Goal: Check status: Check status

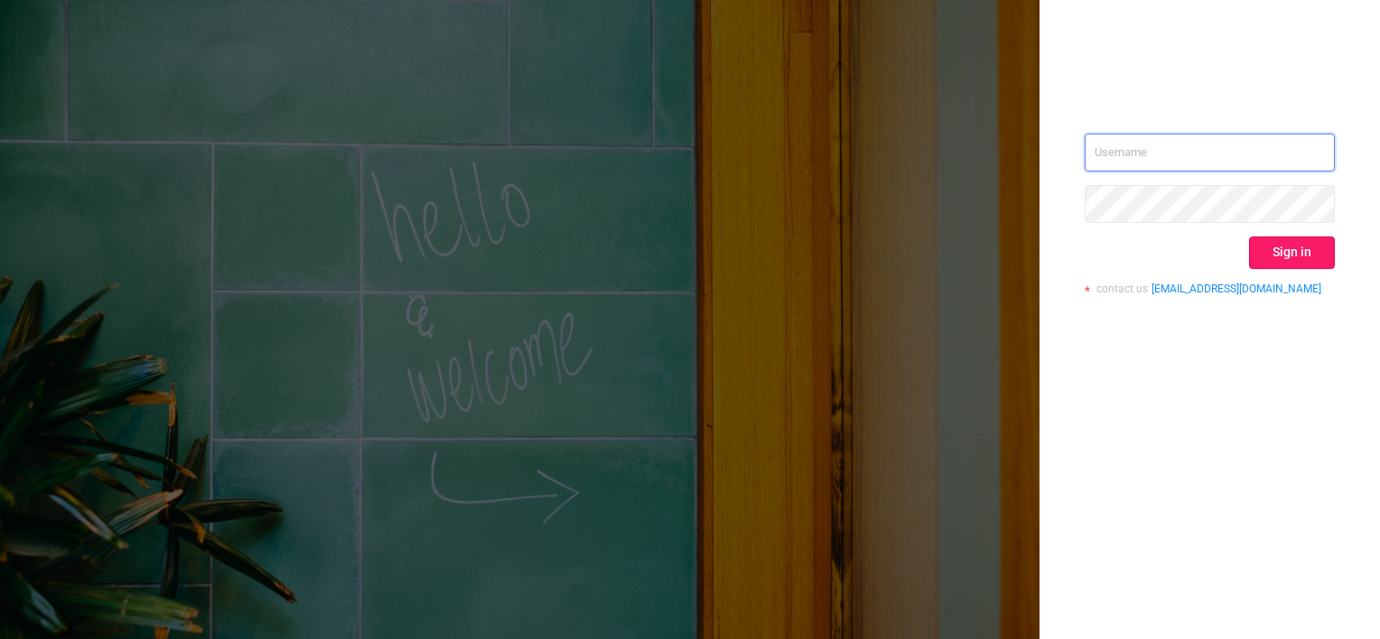
type input "[PERSON_NAME][EMAIL_ADDRESS][DOMAIN_NAME]"
click at [1255, 249] on button "Sign in" at bounding box center [1292, 253] width 86 height 33
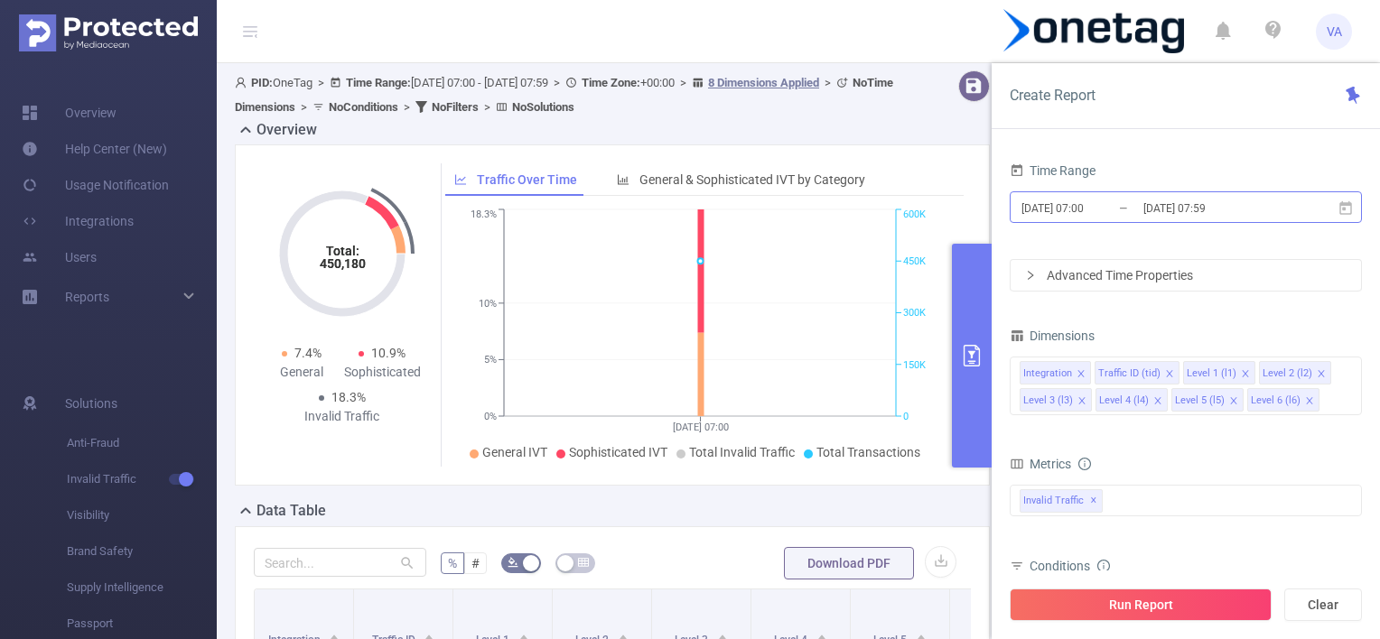
click at [1093, 210] on input "[DATE] 07:00" at bounding box center [1093, 208] width 146 height 24
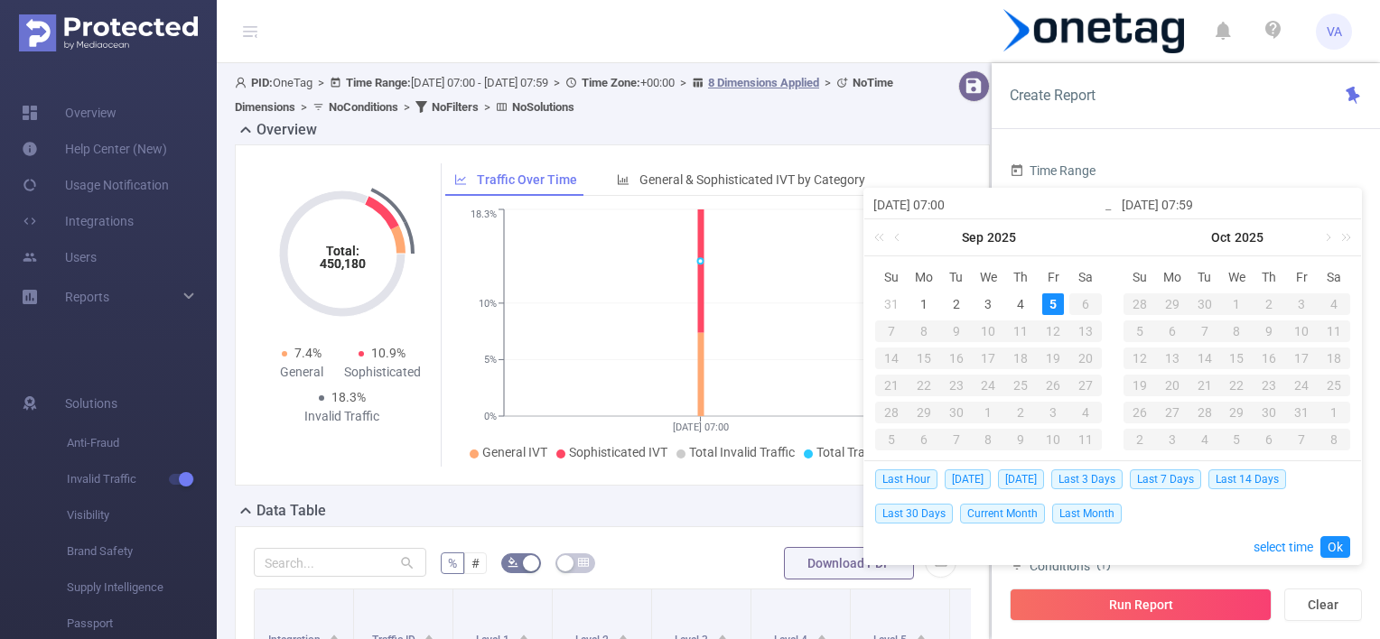
click at [1015, 314] on td "4" at bounding box center [1020, 304] width 33 height 27
click at [1016, 305] on div "4" at bounding box center [1021, 305] width 22 height 22
type input "[DATE] 07:00"
type input "[DATE] 07:59"
type input "[DATE] 07:00"
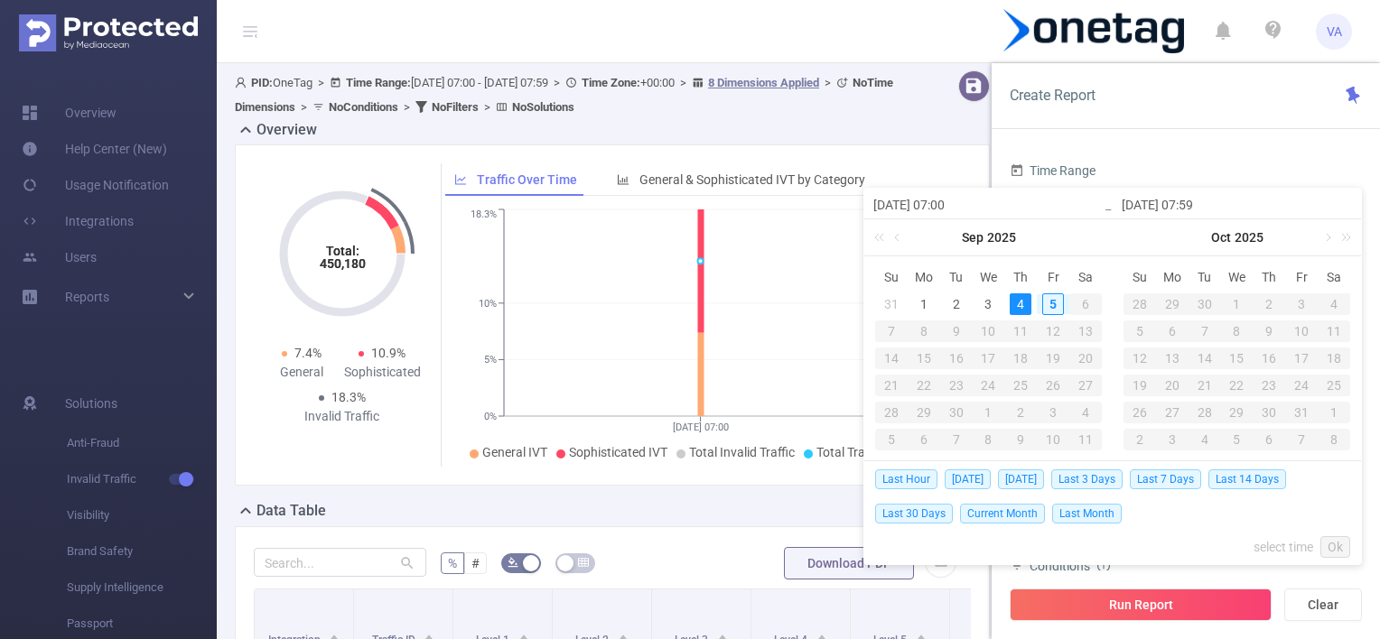
type input "[DATE] 07:59"
click at [1021, 300] on div "4" at bounding box center [1021, 305] width 22 height 22
click at [972, 194] on input "[DATE] 07:00" at bounding box center [988, 205] width 230 height 22
click at [950, 207] on input "[DATE] 07:00" at bounding box center [988, 205] width 230 height 22
type input "[DATE] 0:00"
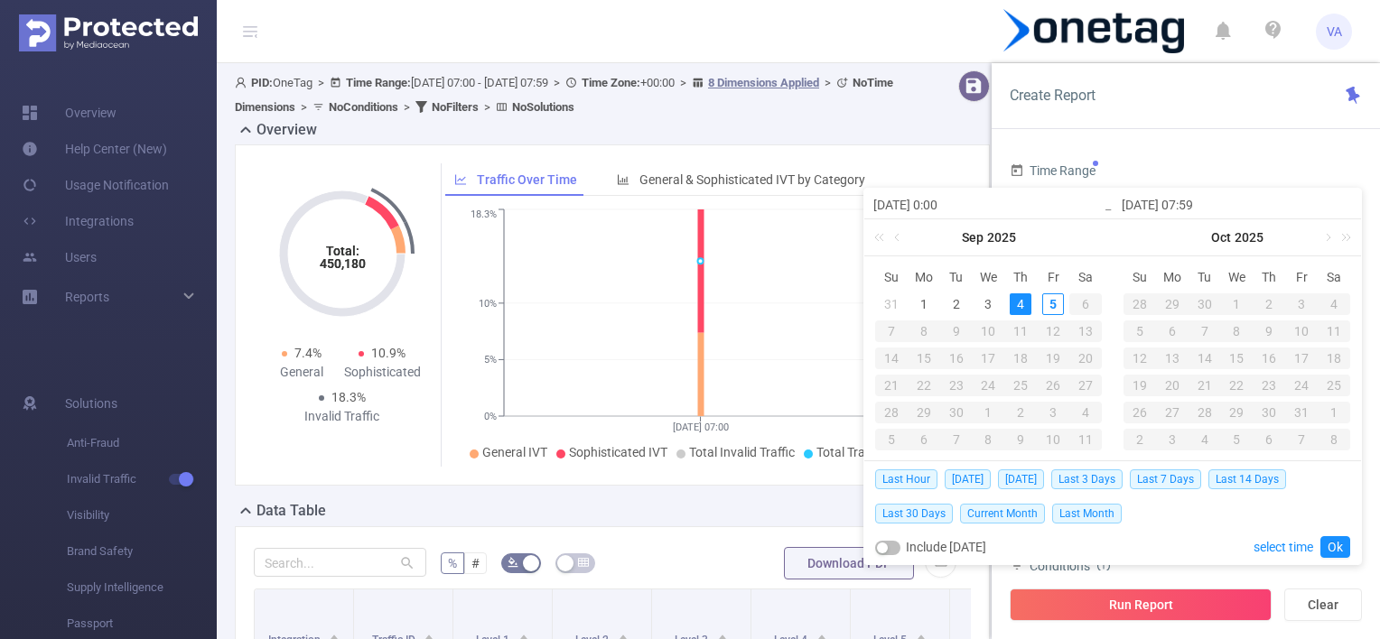
type input "[DATE] 00:00"
click at [985, 206] on input "[DATE] 00:00" at bounding box center [988, 205] width 230 height 22
type input "[DATE] 00:00"
click at [1207, 209] on input "[DATE] 07:59" at bounding box center [1237, 205] width 230 height 22
click at [1199, 207] on input "[DATE] 07:59" at bounding box center [1237, 205] width 230 height 22
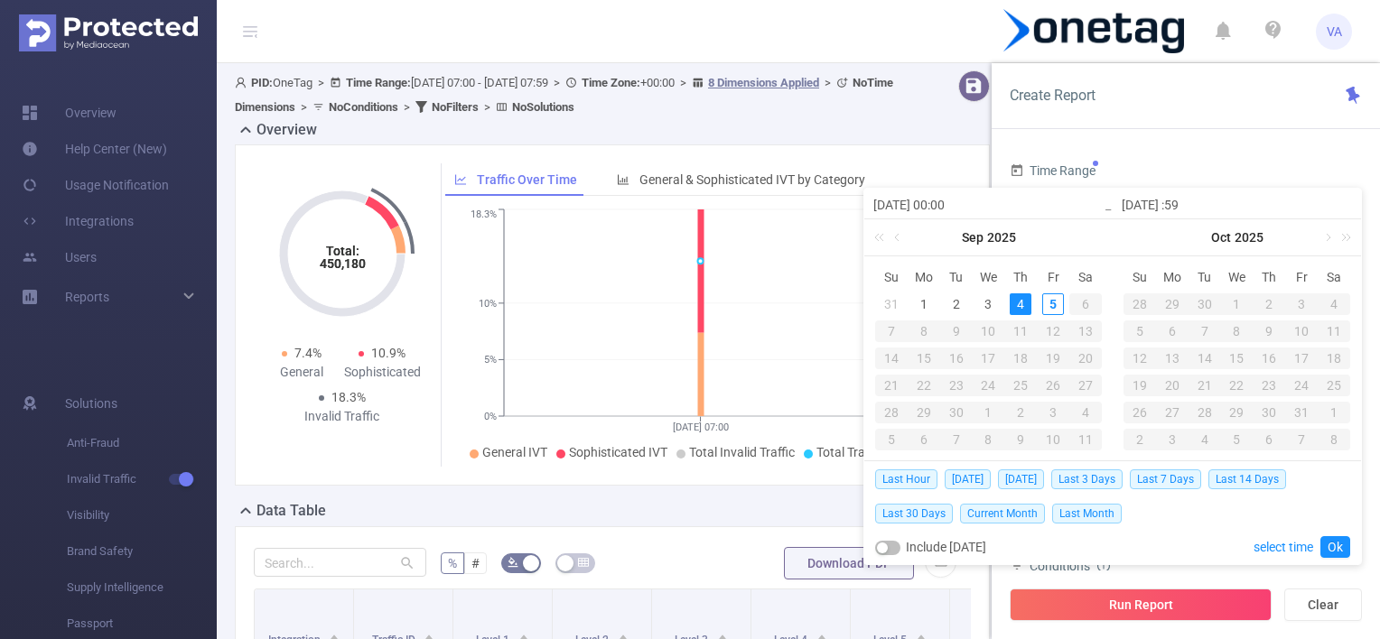
type input "[DATE] 2:59"
type input "[DATE] 23:59"
click at [1330, 538] on link "Ok" at bounding box center [1336, 548] width 30 height 22
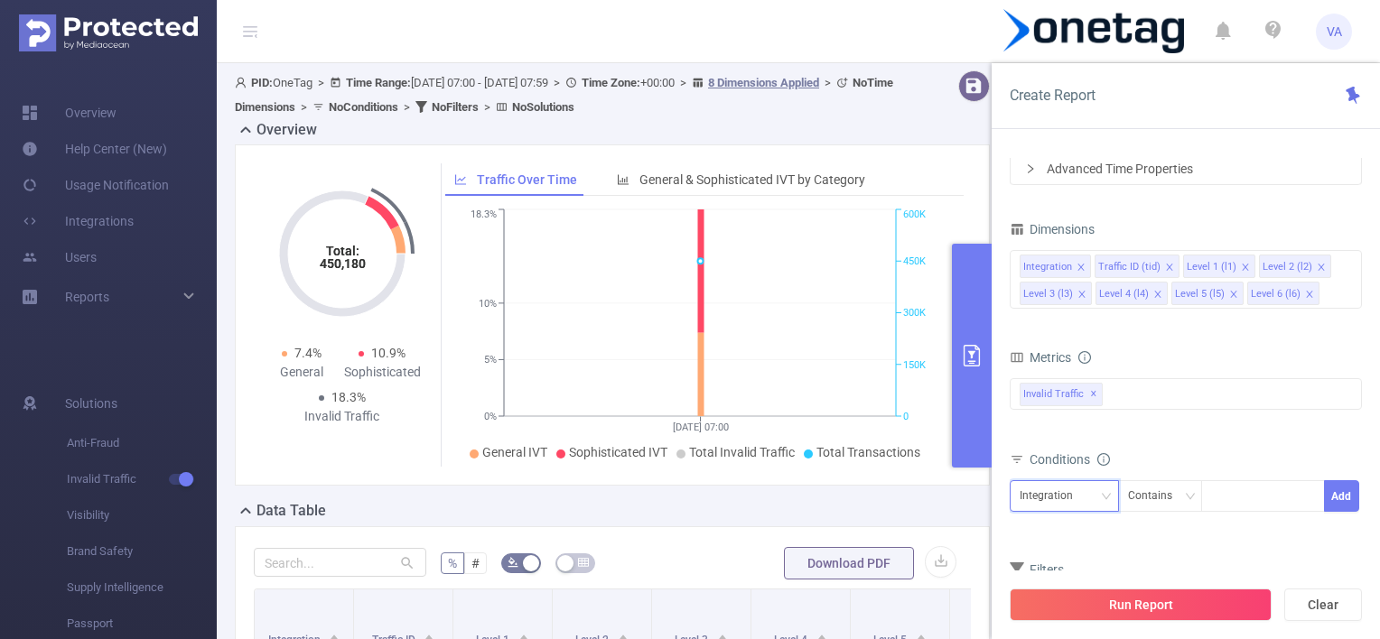
click at [1087, 491] on div "Integration" at bounding box center [1064, 496] width 89 height 30
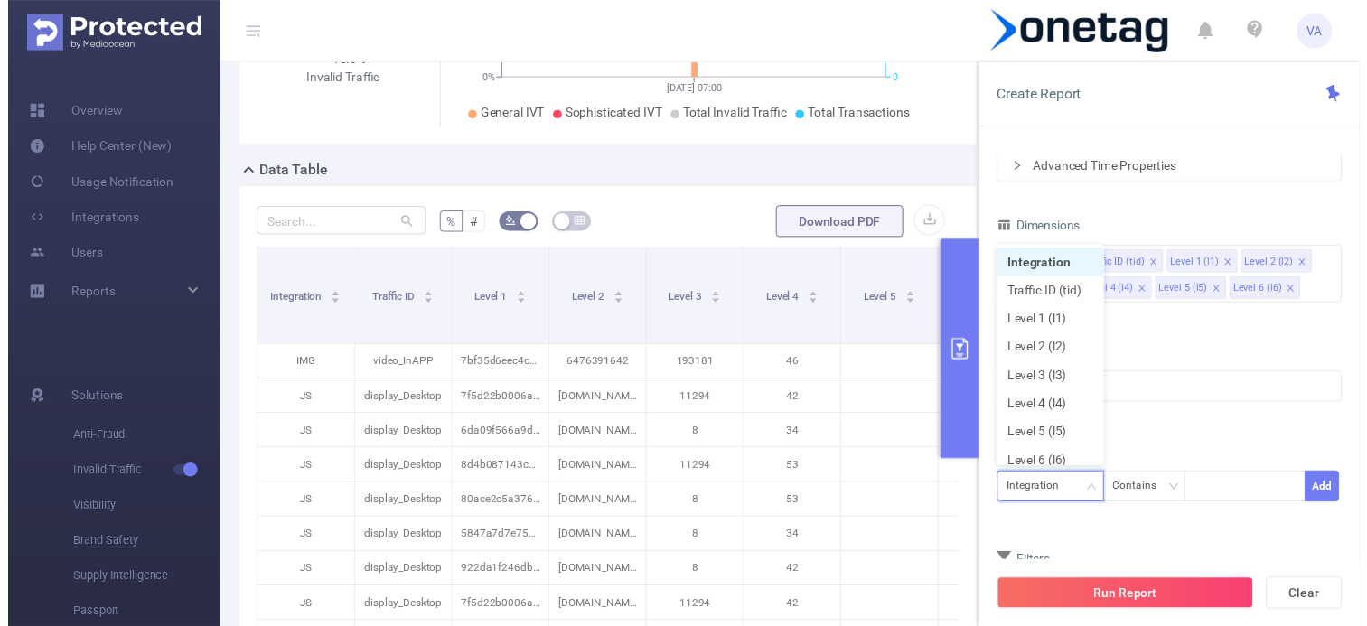
scroll to position [339, 0]
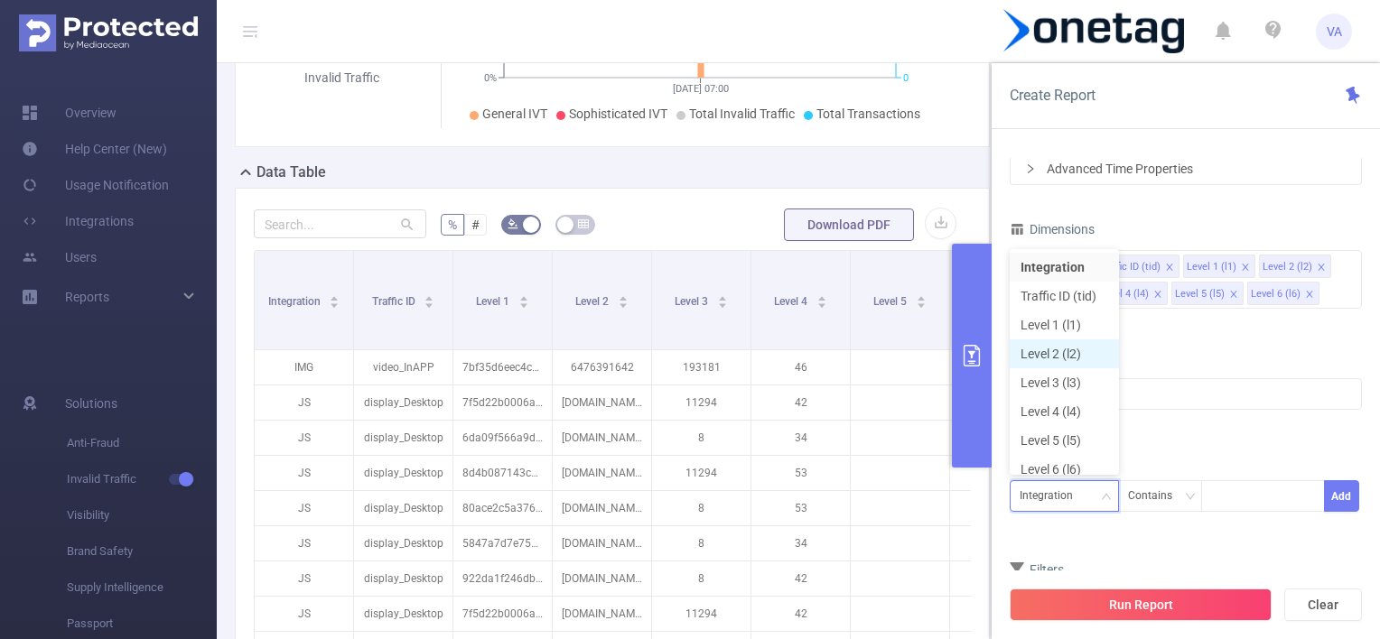
click at [1051, 342] on li "Level 2 (l2)" at bounding box center [1064, 354] width 109 height 29
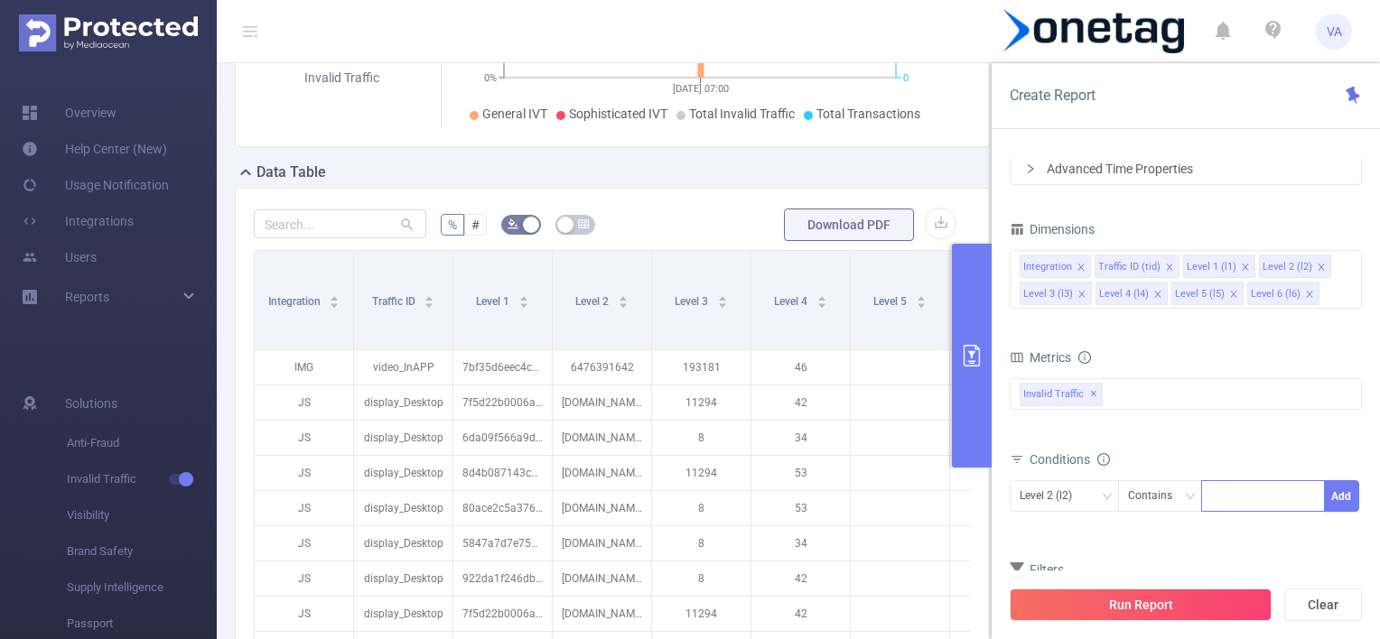
click at [1244, 498] on div at bounding box center [1263, 496] width 104 height 30
paste input "com.bigcake.android.dicemerge"
type input "com.bigcake.android.dicemerge"
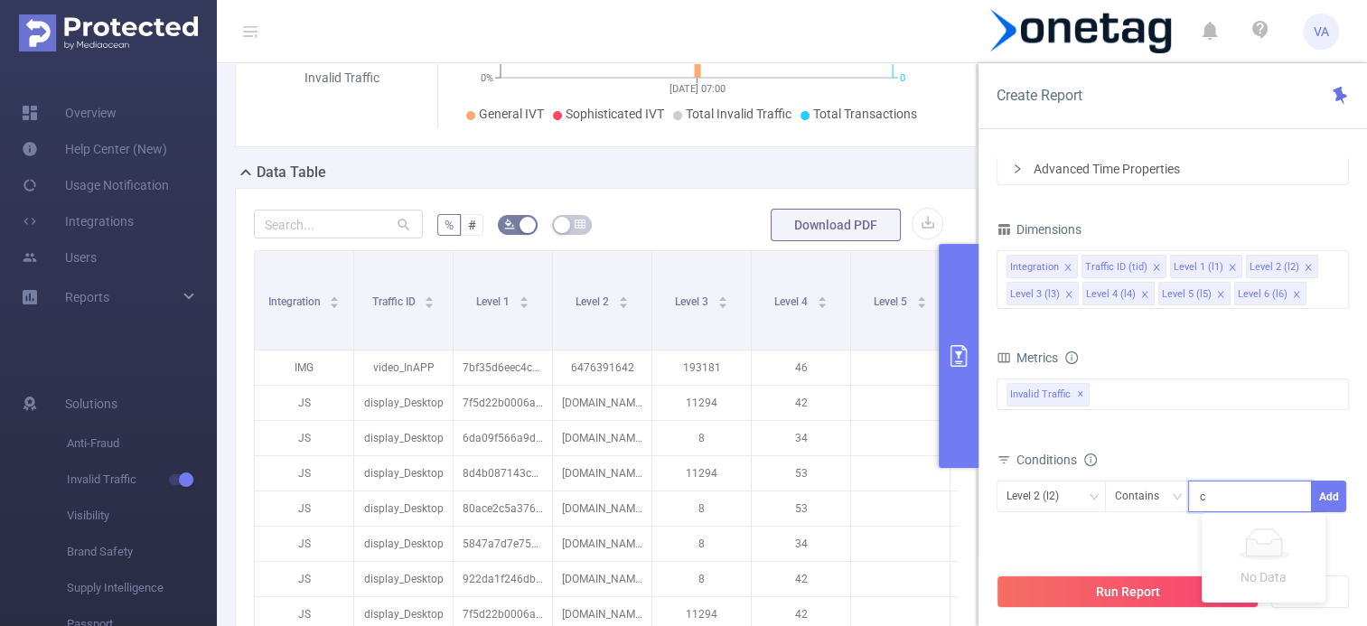
scroll to position [0, 52]
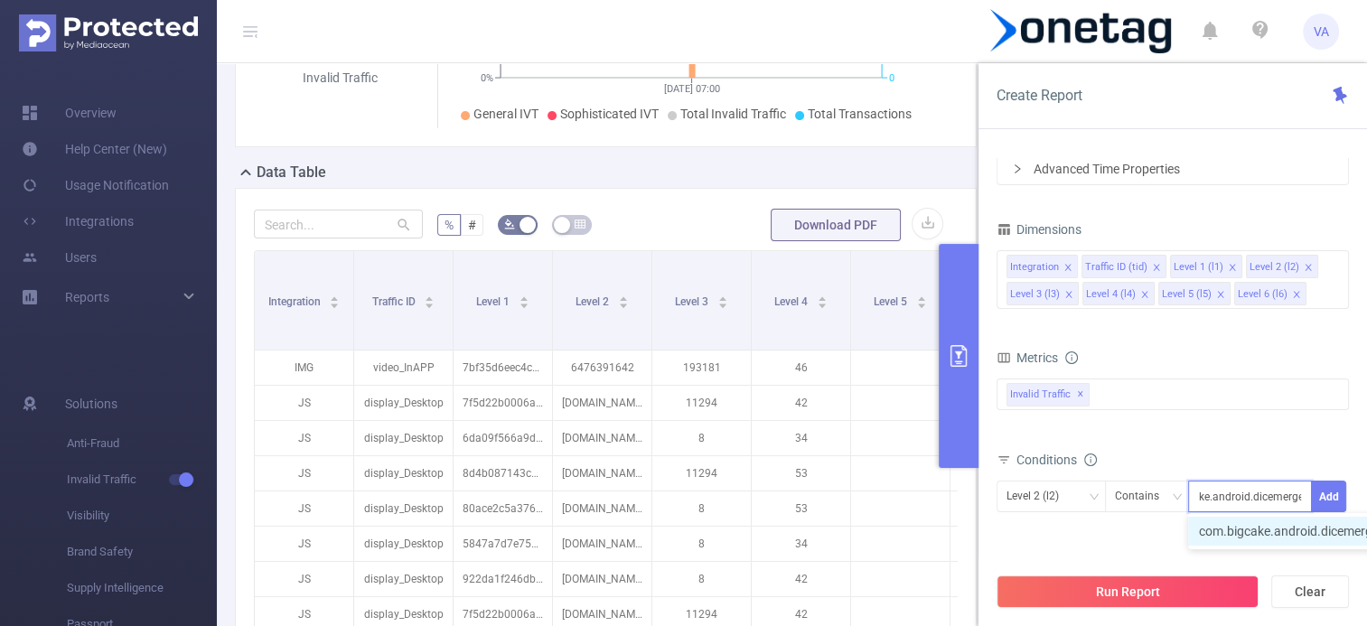
click at [1246, 524] on li "com.bigcake.android.dicemerge" at bounding box center [1297, 531] width 219 height 29
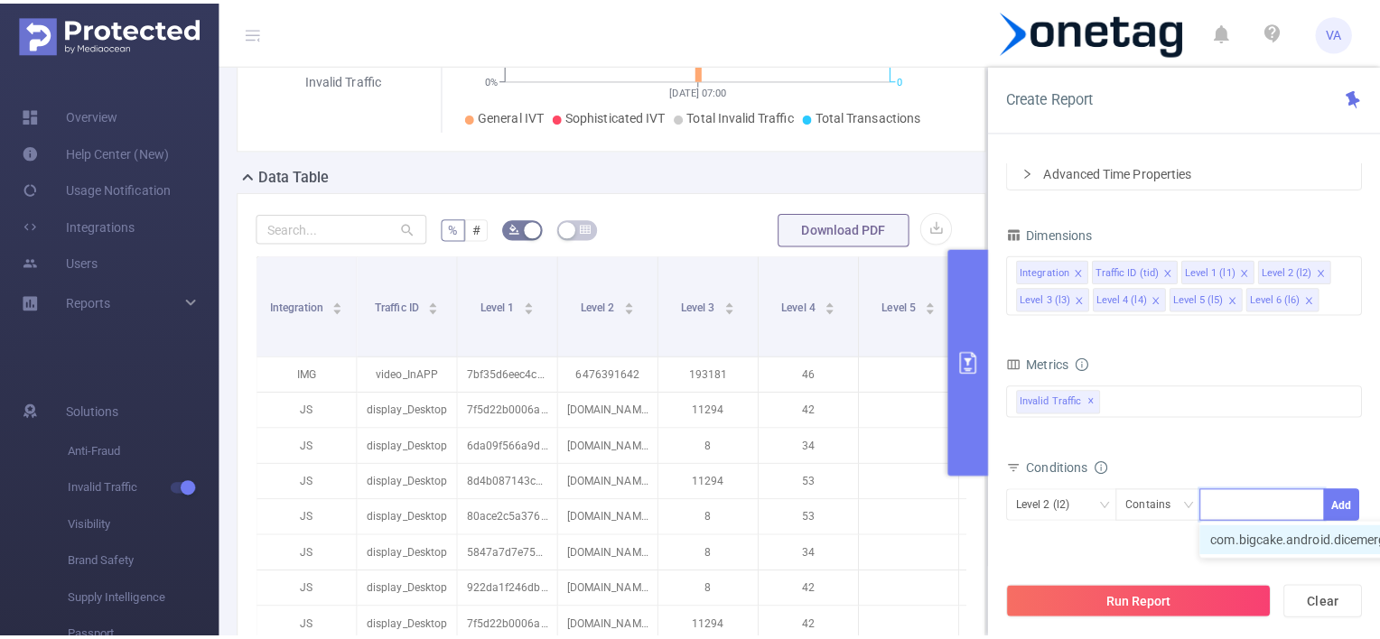
scroll to position [0, 0]
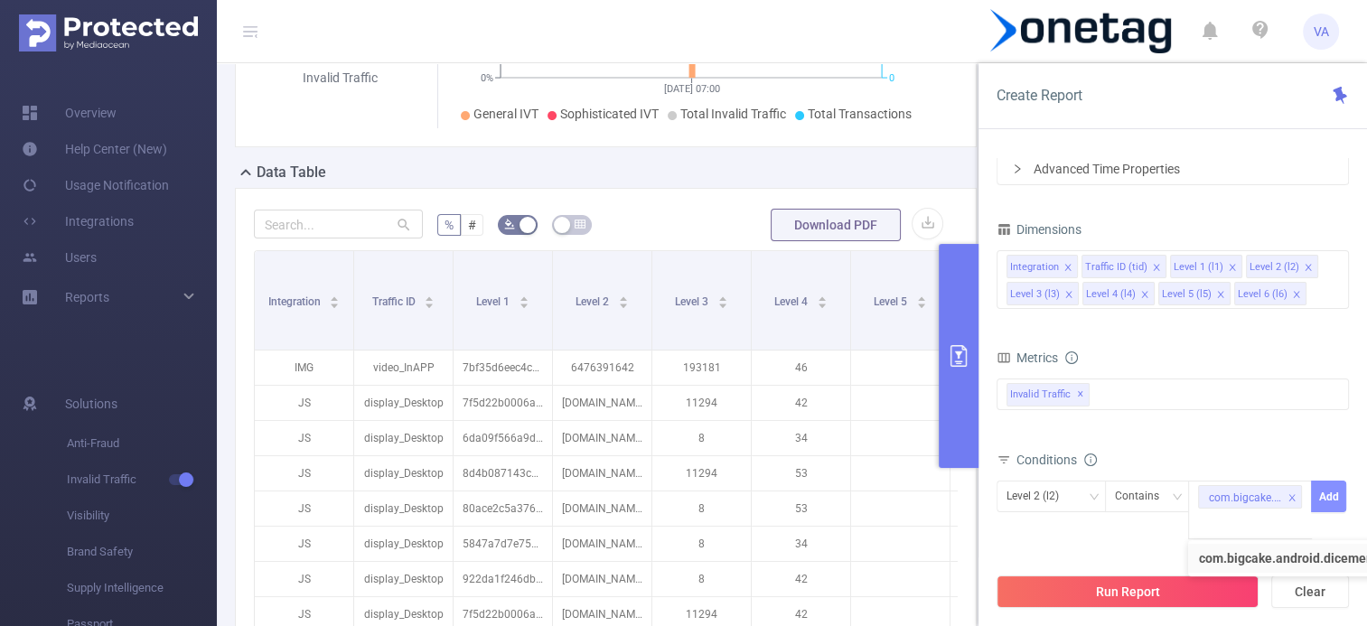
click at [1329, 499] on button "Add" at bounding box center [1328, 497] width 35 height 32
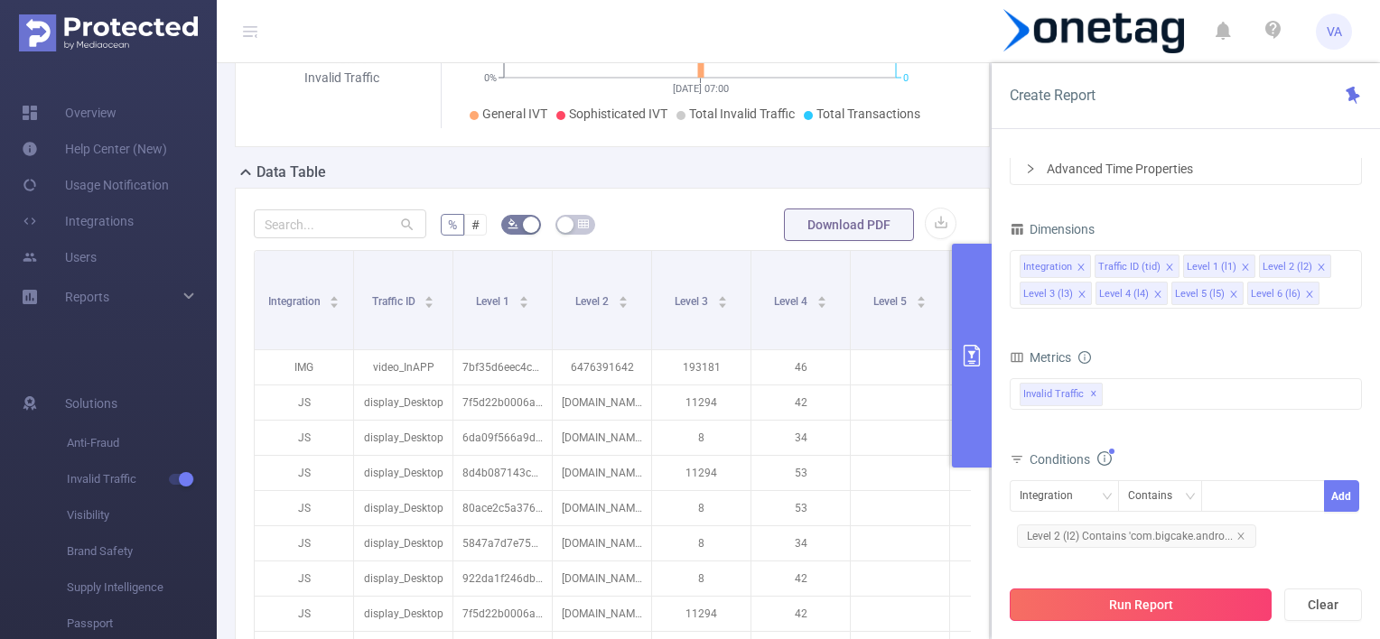
click at [1078, 603] on button "Run Report" at bounding box center [1141, 605] width 262 height 33
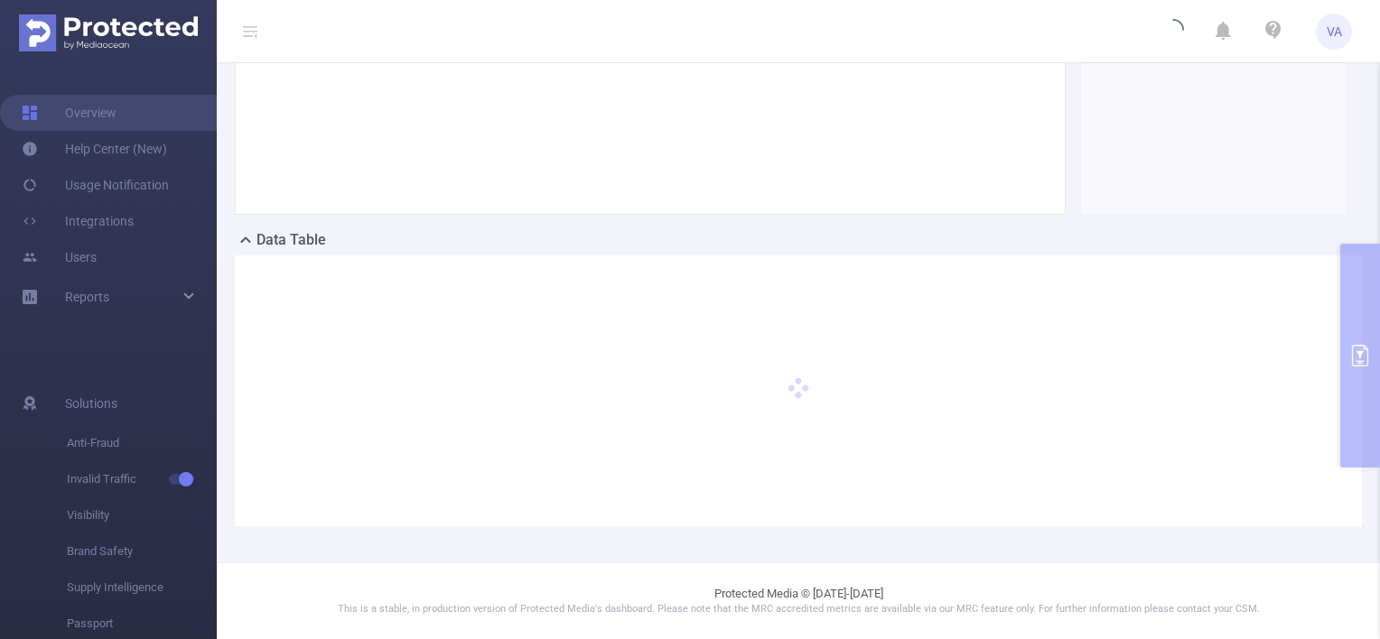
scroll to position [269, 0]
click at [1349, 336] on div "PID: OneTag > Time Range: [DATE] 00:00 - [DATE] 23:59 > Time Zone: +00:00 > 8 D…" at bounding box center [798, 179] width 1163 height 770
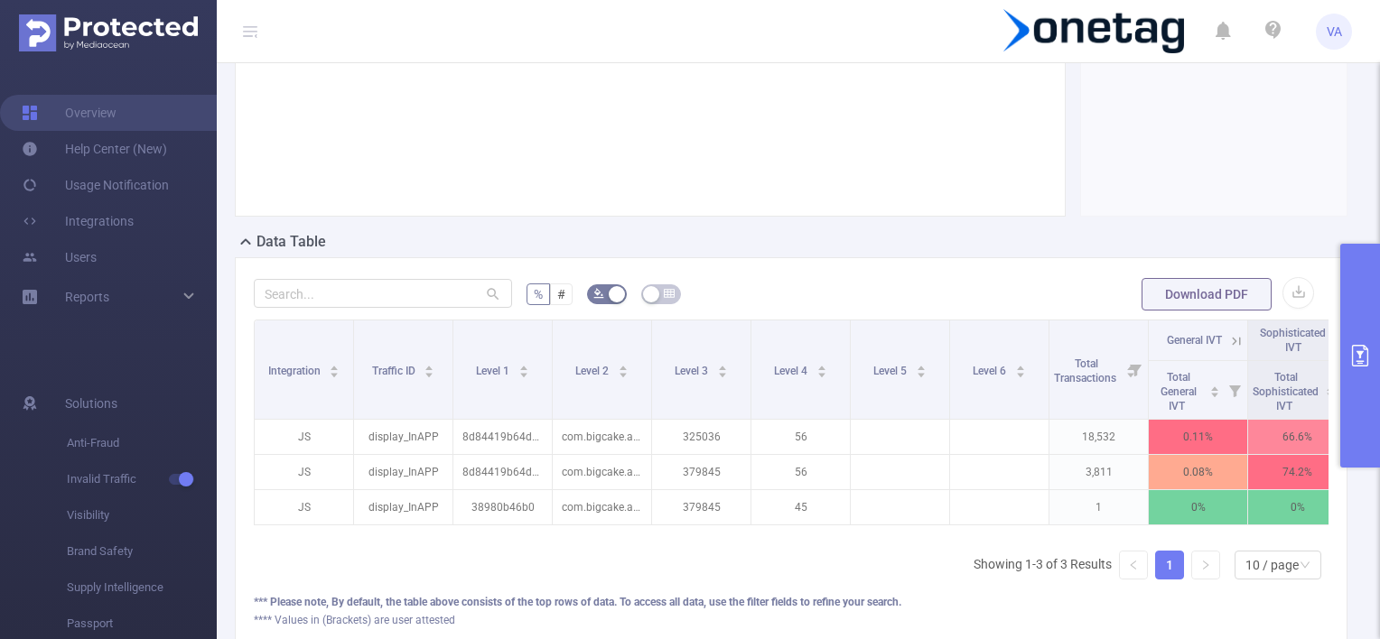
click at [1349, 336] on button "primary" at bounding box center [1360, 356] width 40 height 224
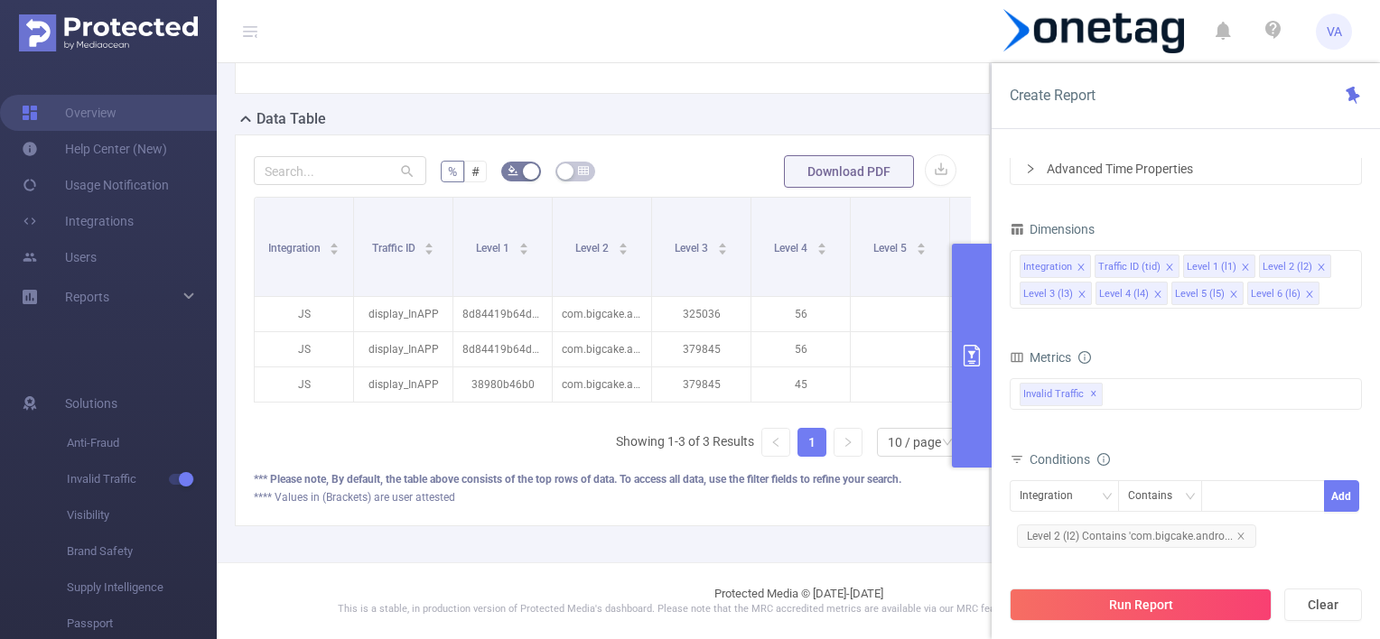
scroll to position [183, 0]
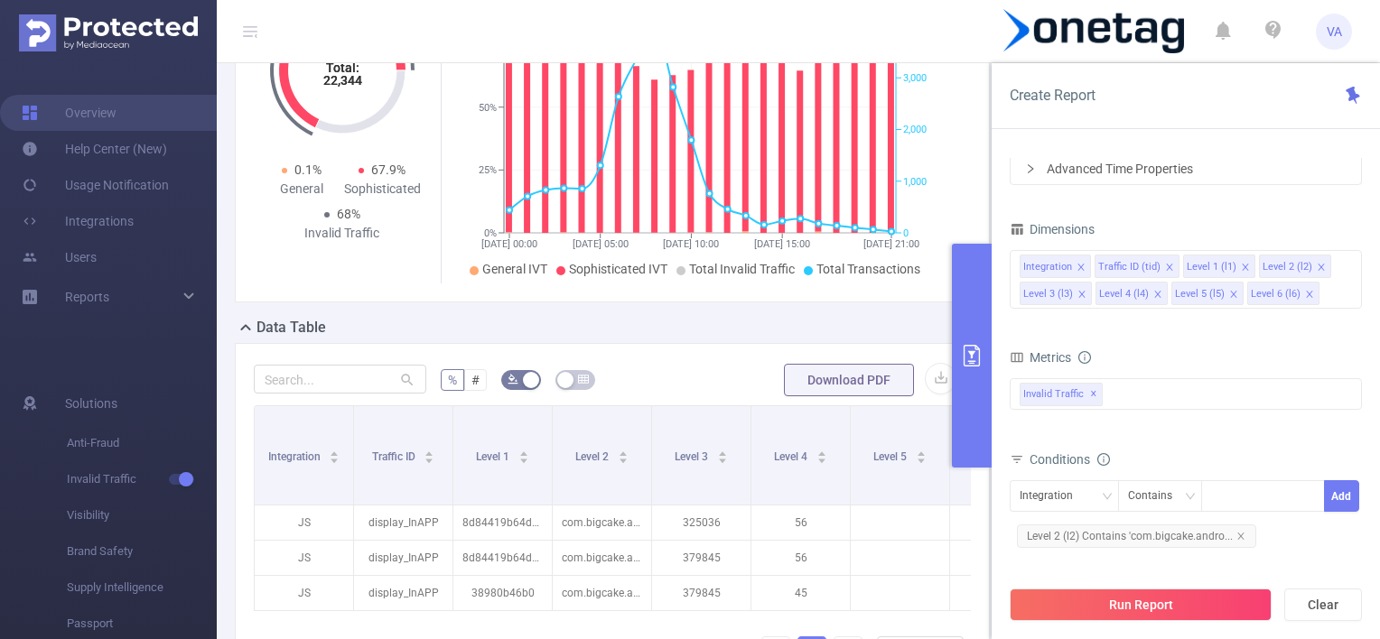
click at [981, 369] on button "primary" at bounding box center [972, 356] width 40 height 224
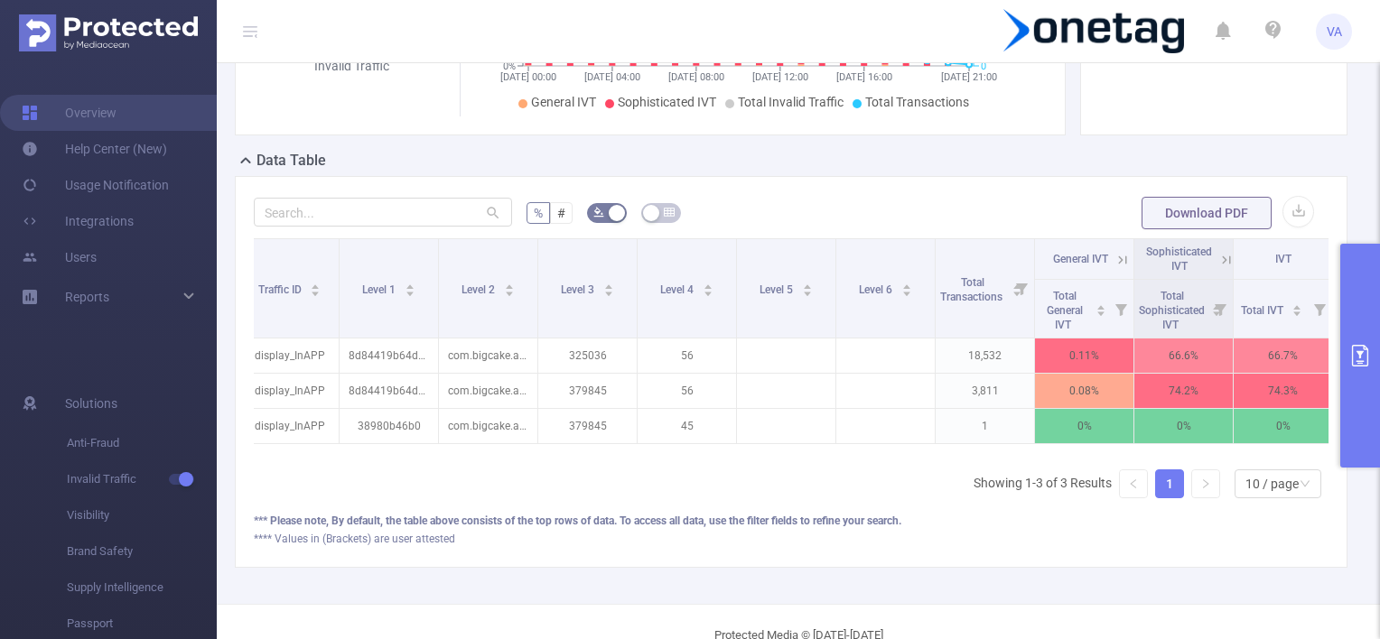
scroll to position [0, 135]
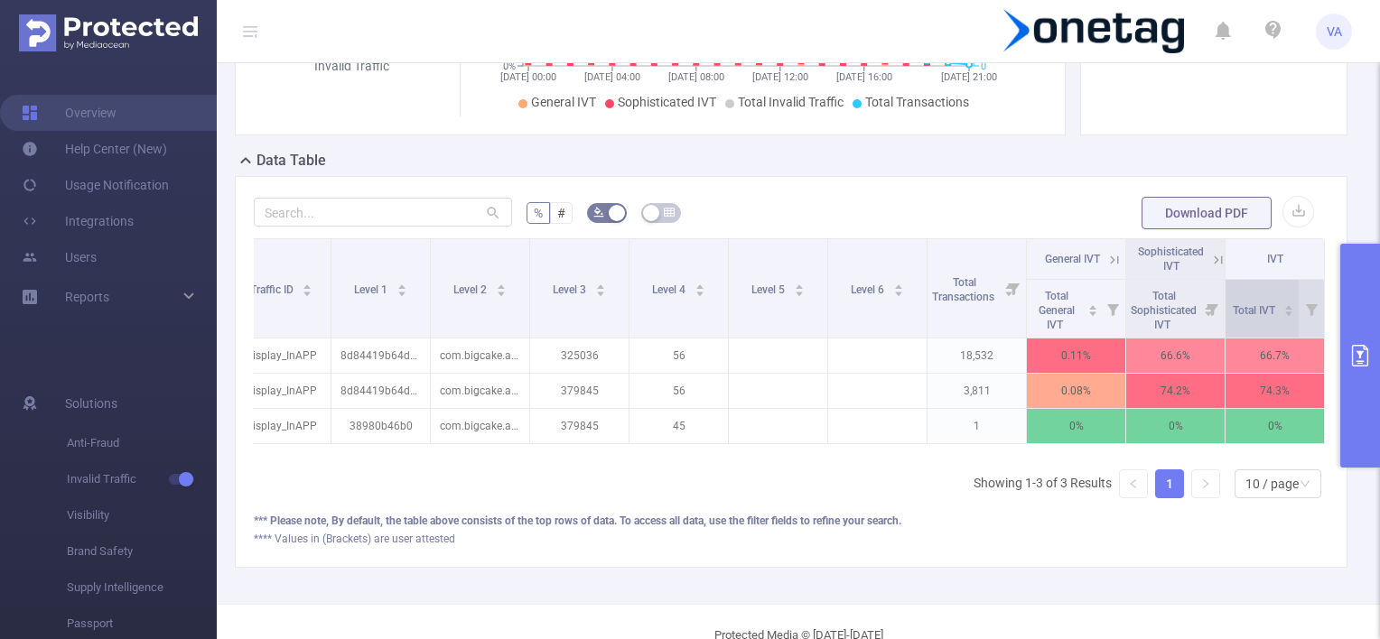
click at [1248, 315] on div "Total IVT" at bounding box center [1264, 309] width 62 height 18
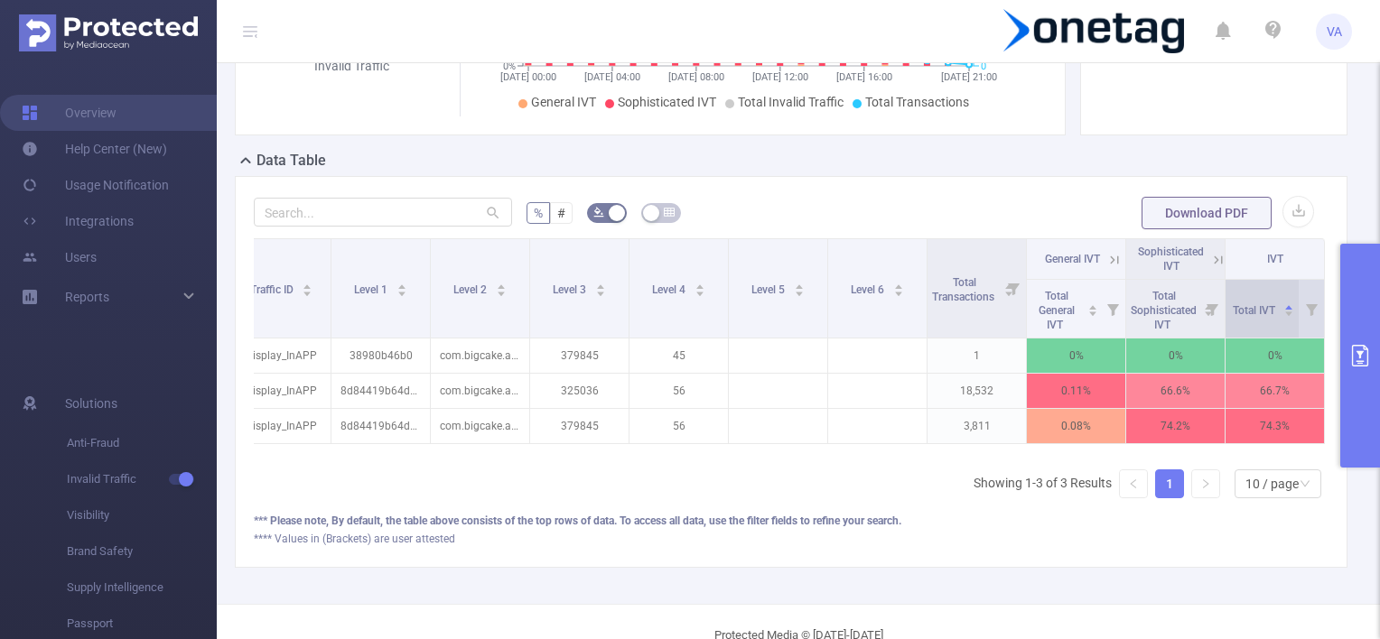
click at [1248, 315] on div "Total IVT" at bounding box center [1264, 309] width 62 height 18
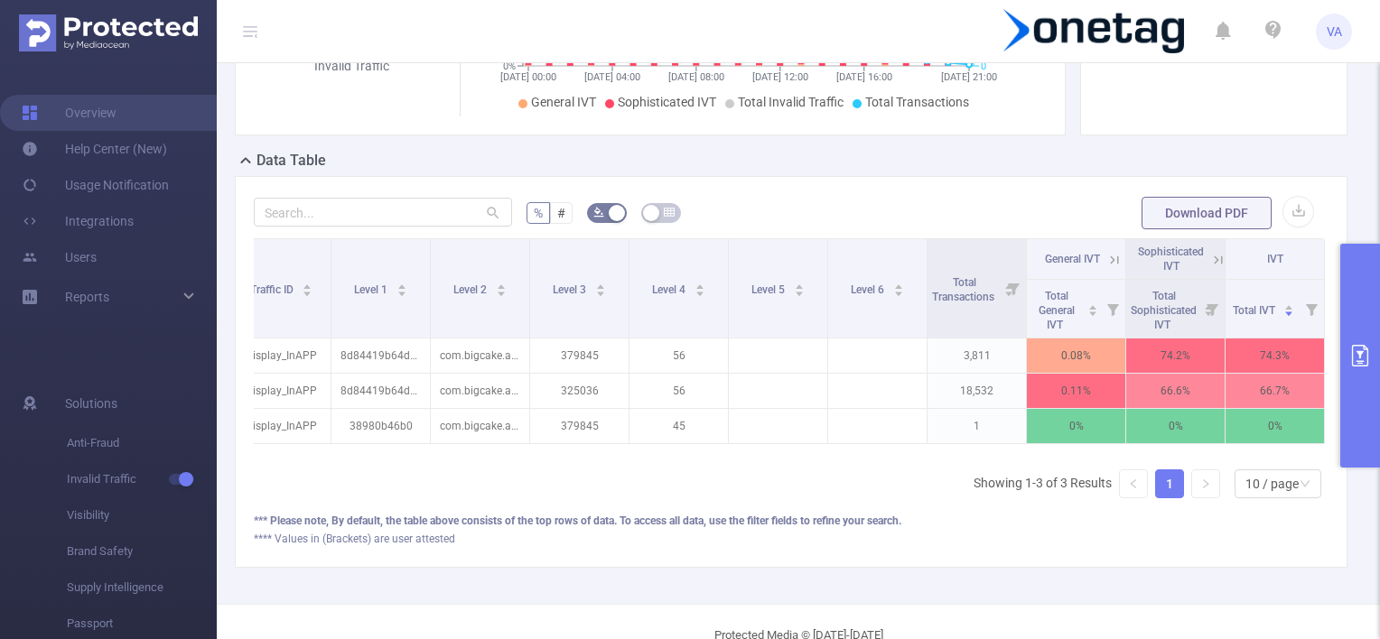
click at [1251, 249] on th "IVT" at bounding box center [1275, 259] width 99 height 41
click at [1214, 256] on icon at bounding box center [1218, 260] width 8 height 8
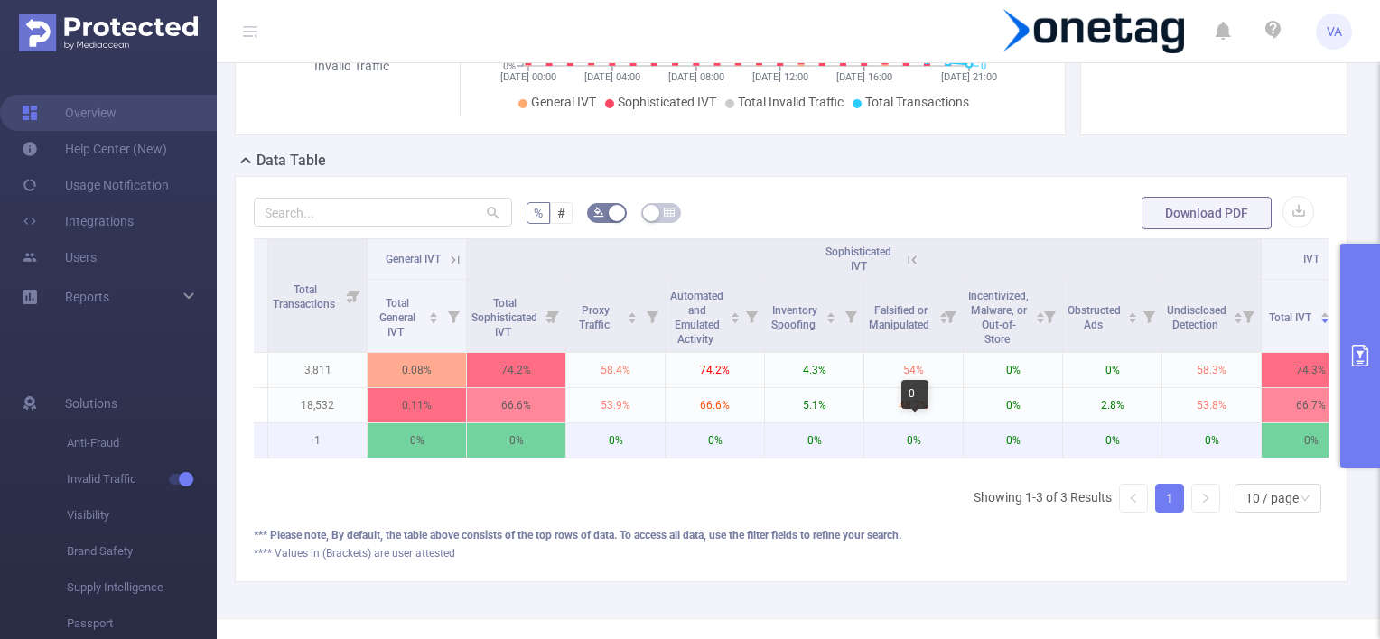
scroll to position [0, 784]
